Goal: Task Accomplishment & Management: Manage account settings

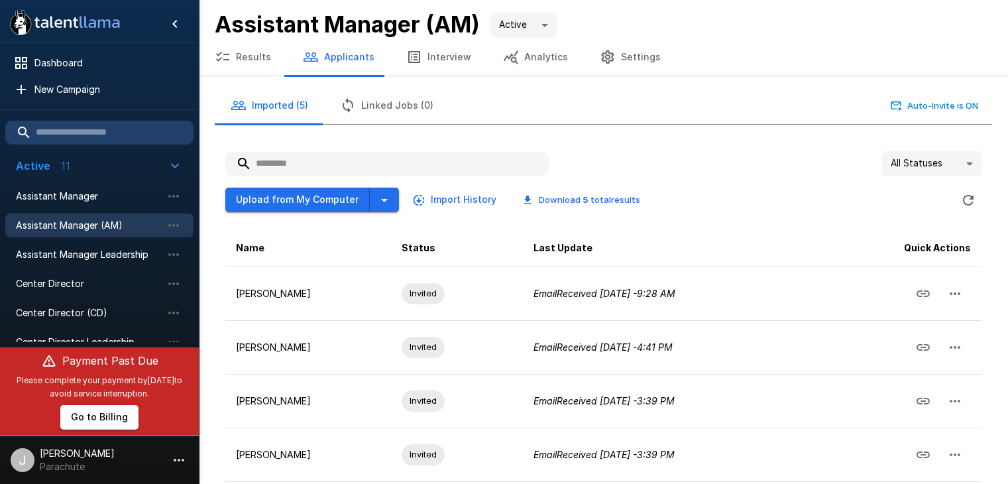
scroll to position [105, 0]
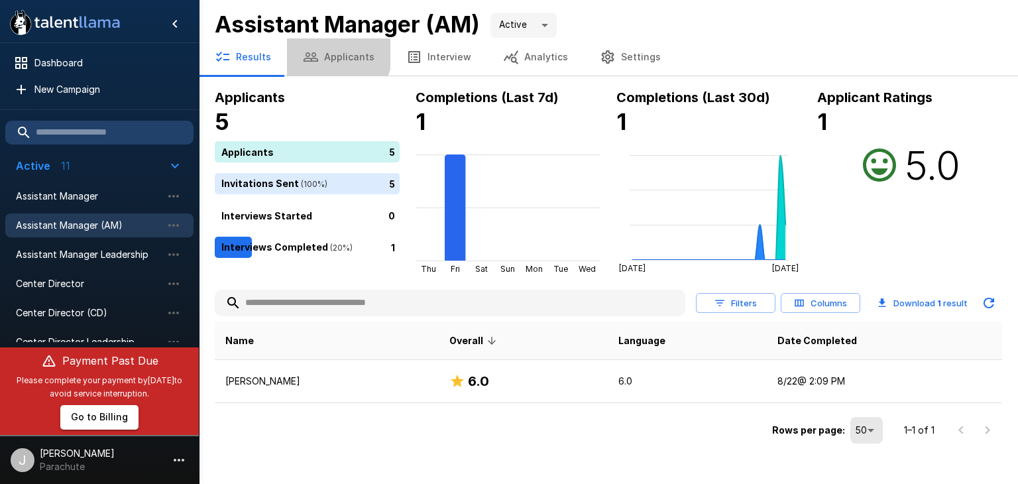
click at [334, 54] on button "Applicants" at bounding box center [338, 56] width 103 height 37
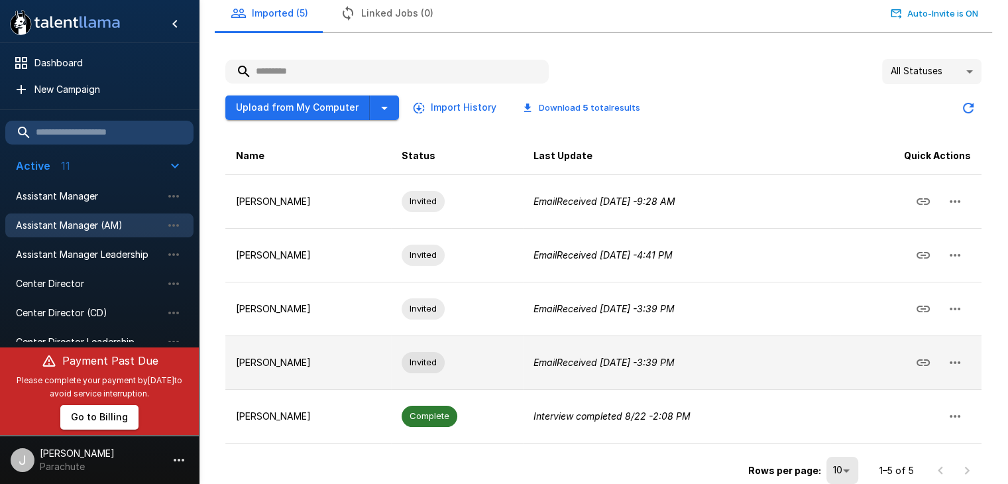
scroll to position [105, 0]
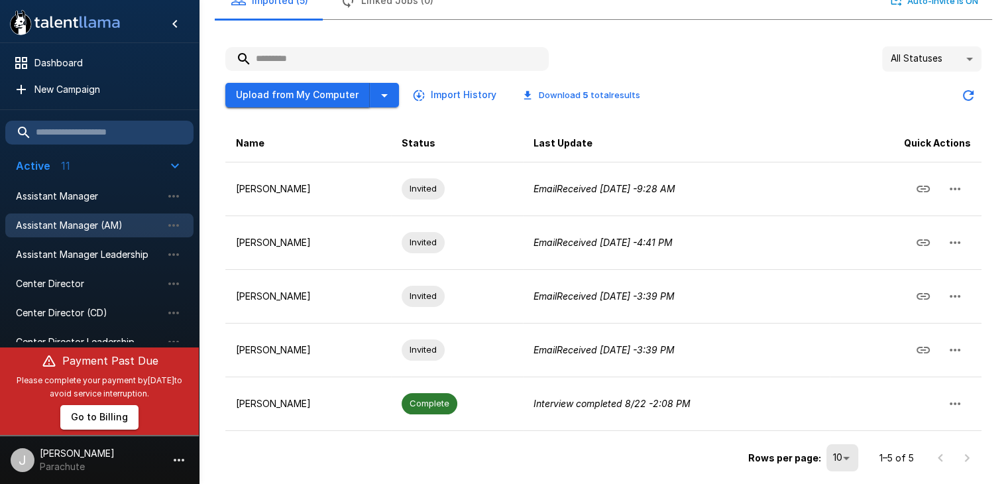
click at [324, 89] on button "Upload from My Computer" at bounding box center [297, 95] width 144 height 25
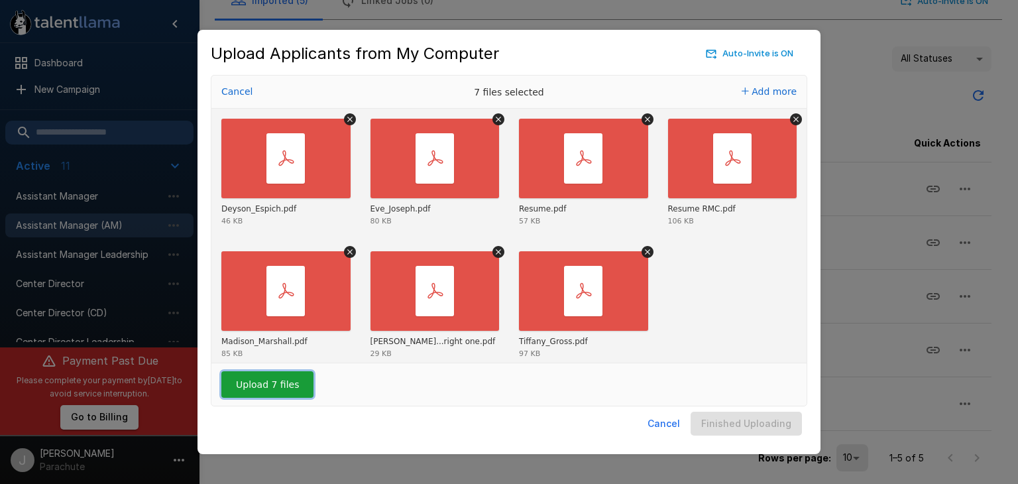
click at [286, 379] on button "Upload 7 files" at bounding box center [267, 384] width 92 height 27
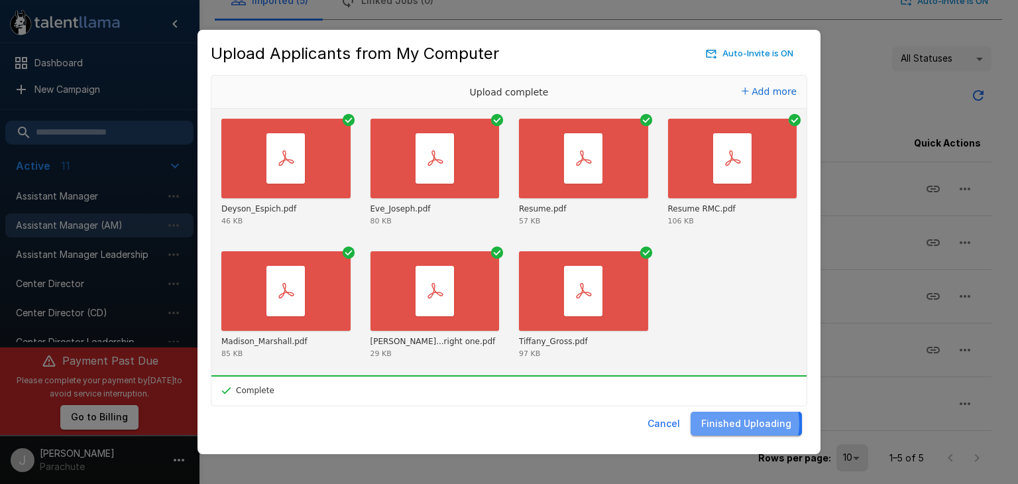
click at [740, 423] on button "Finished Uploading" at bounding box center [745, 423] width 111 height 25
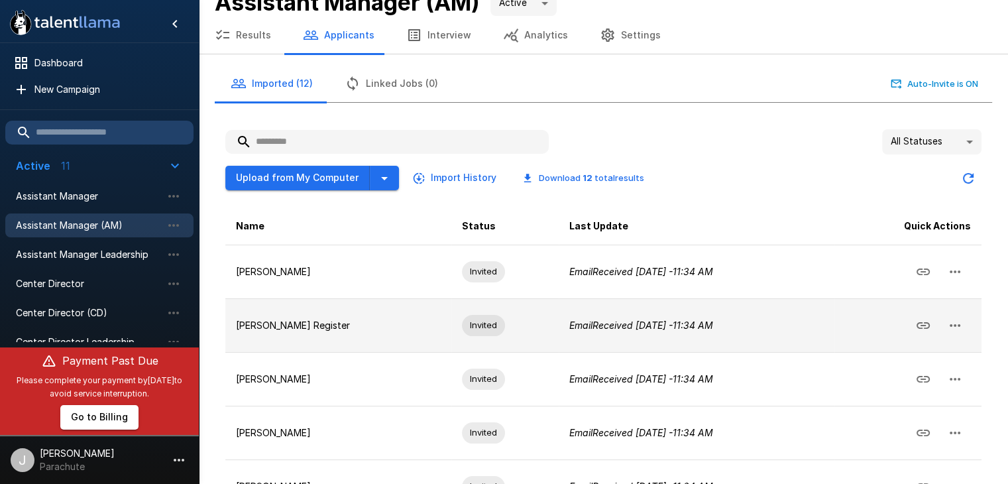
scroll to position [0, 0]
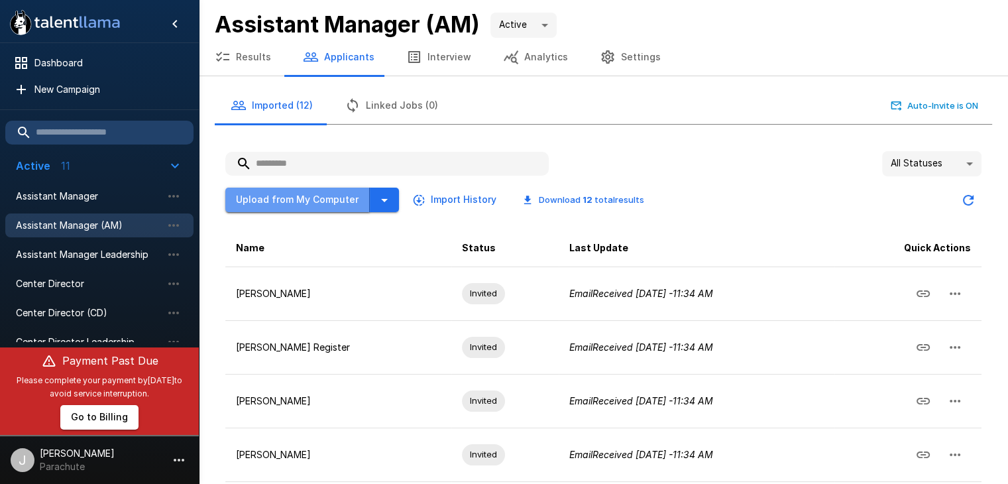
click at [323, 202] on button "Upload from My Computer" at bounding box center [297, 200] width 144 height 25
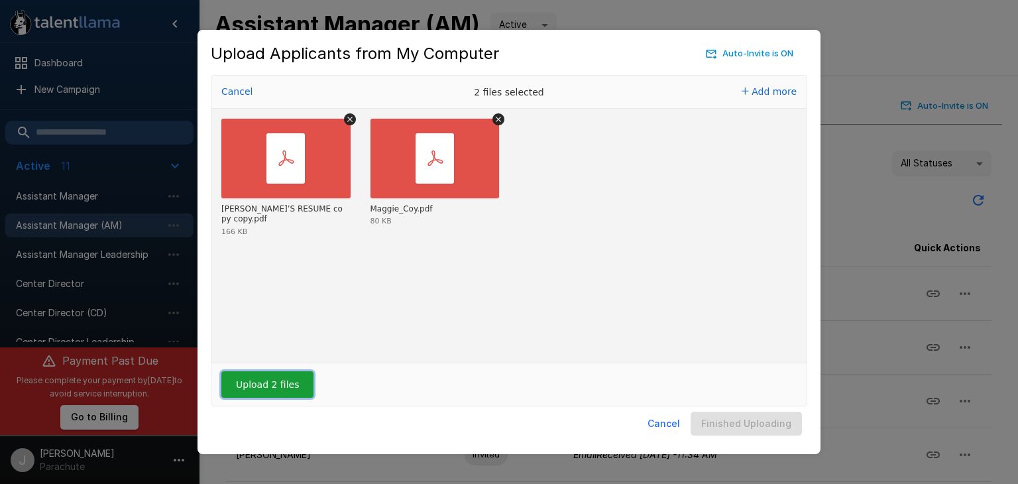
click at [254, 382] on button "Upload 2 files" at bounding box center [267, 384] width 92 height 27
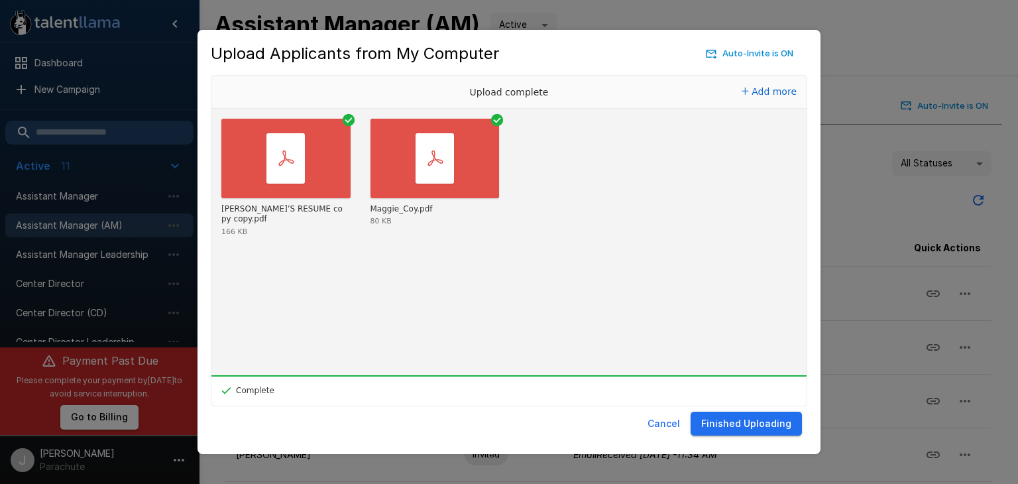
click at [778, 426] on button "Finished Uploading" at bounding box center [745, 423] width 111 height 25
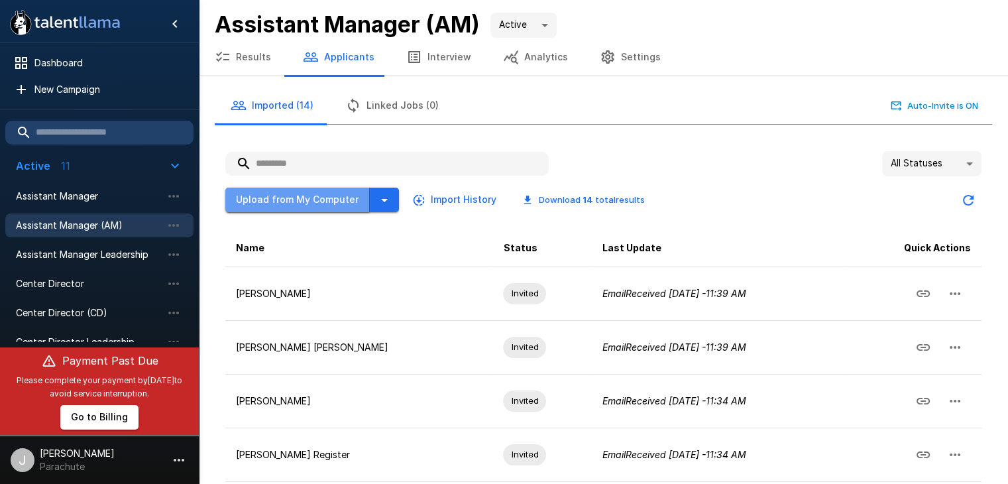
click at [307, 195] on button "Upload from My Computer" at bounding box center [297, 200] width 144 height 25
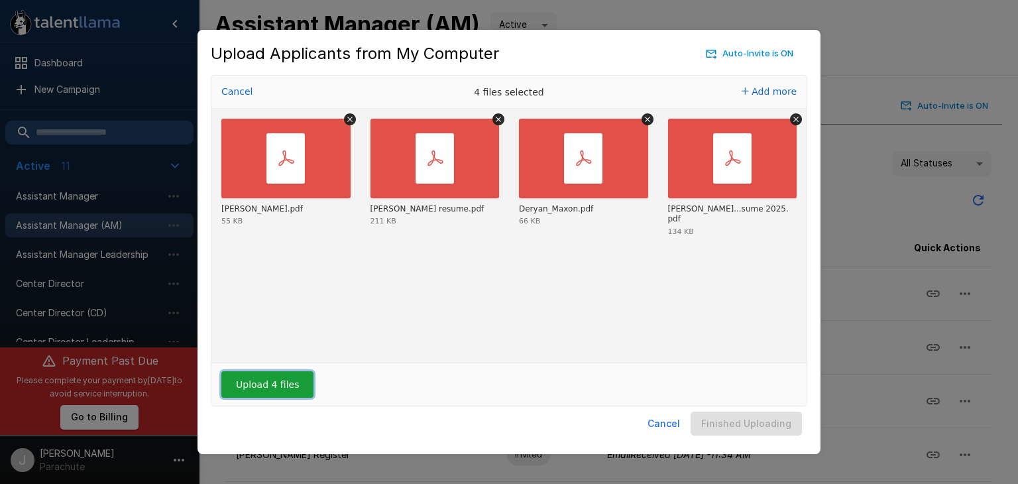
click at [270, 381] on button "Upload 4 files" at bounding box center [267, 384] width 92 height 27
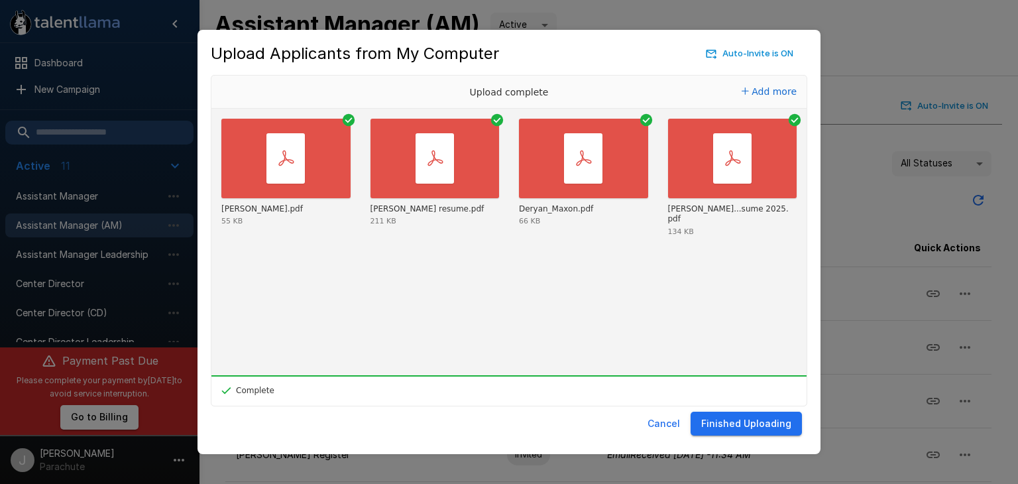
click at [755, 418] on button "Finished Uploading" at bounding box center [745, 423] width 111 height 25
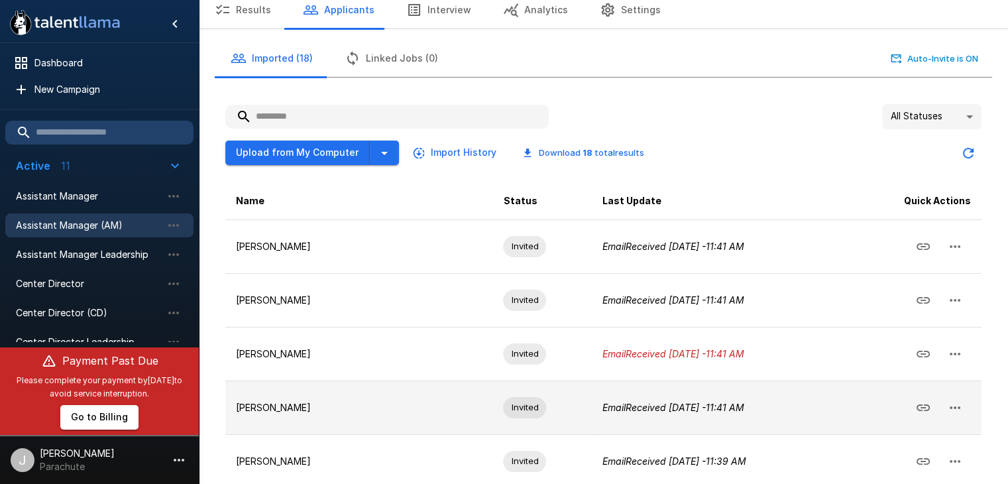
scroll to position [41, 0]
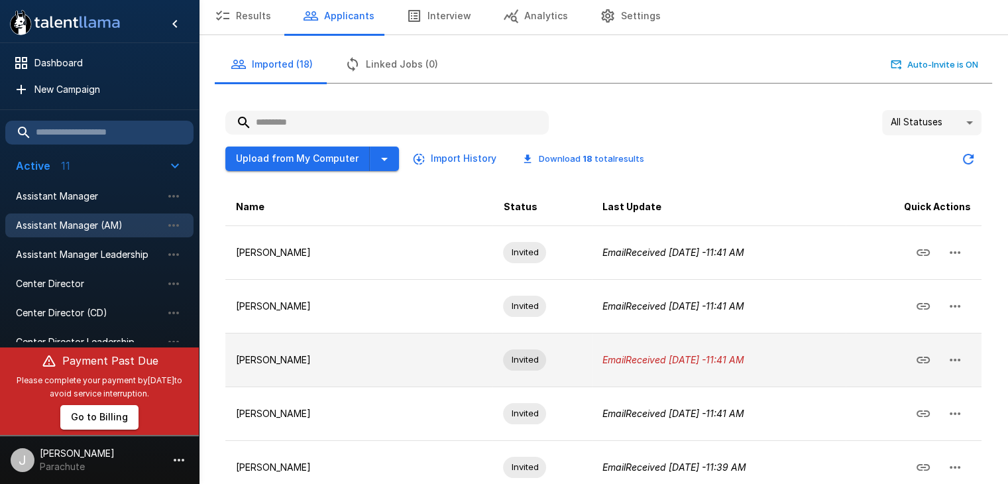
click at [633, 357] on icon "Email Received [DATE] - 11:41 AM" at bounding box center [673, 359] width 142 height 11
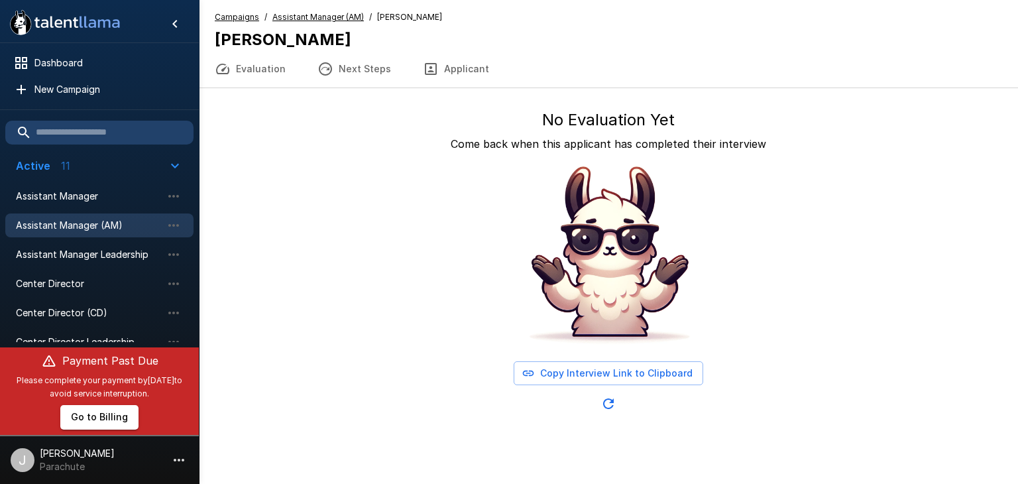
click at [329, 13] on u "Assistant Manager (AM)" at bounding box center [317, 17] width 91 height 10
